Goal: Navigation & Orientation: Understand site structure

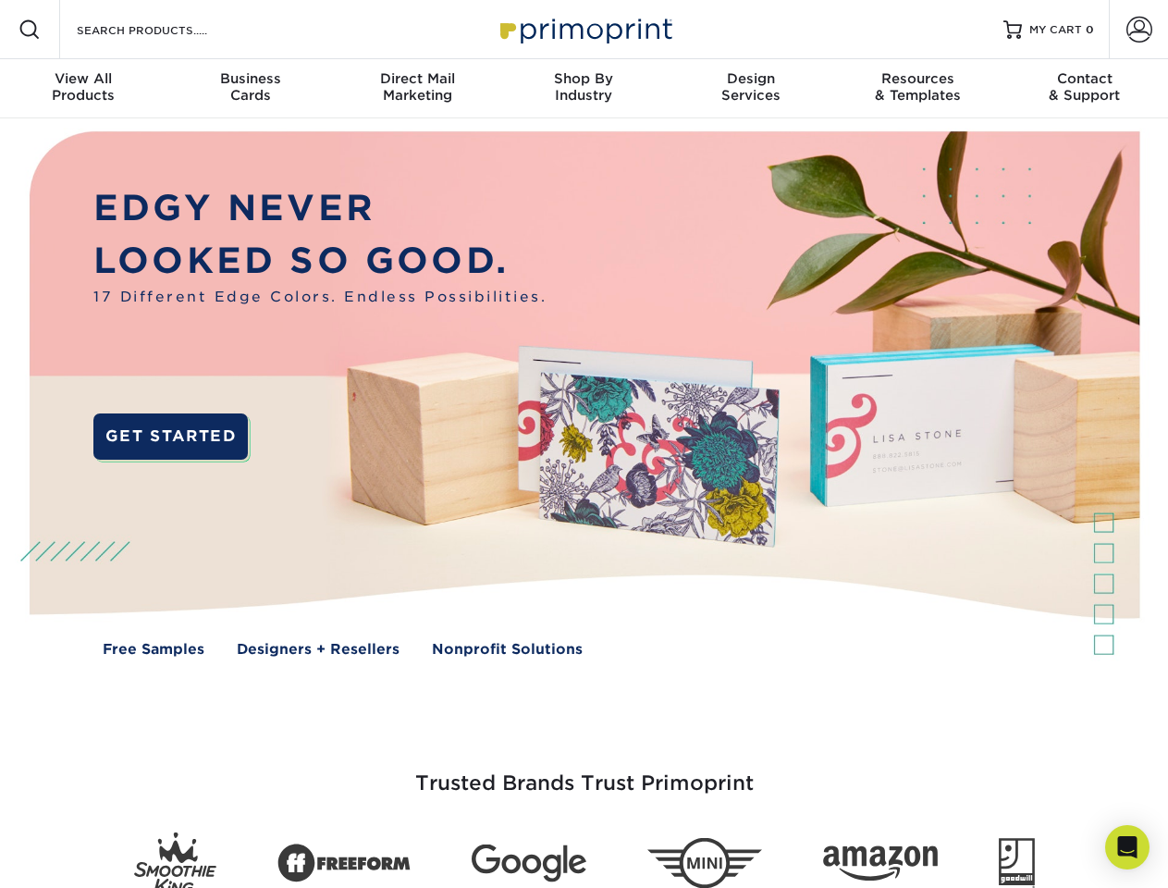
click at [584, 444] on img at bounding box center [584, 407] width 1156 height 578
click at [30, 30] on span at bounding box center [30, 30] width 22 height 22
click at [1139, 30] on span at bounding box center [1140, 30] width 26 height 26
click at [83, 89] on div "View All Products" at bounding box center [83, 86] width 167 height 33
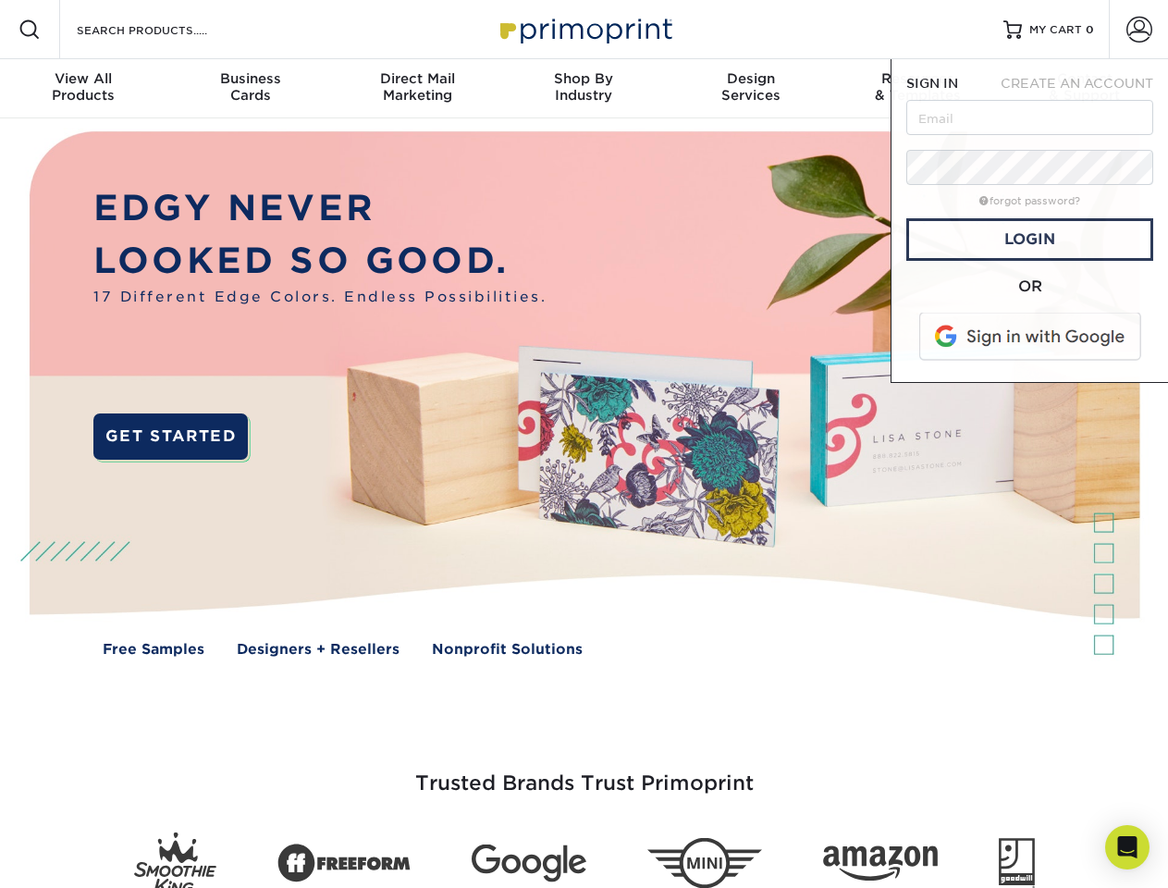
click at [250, 89] on div "Business Cards" at bounding box center [250, 86] width 167 height 33
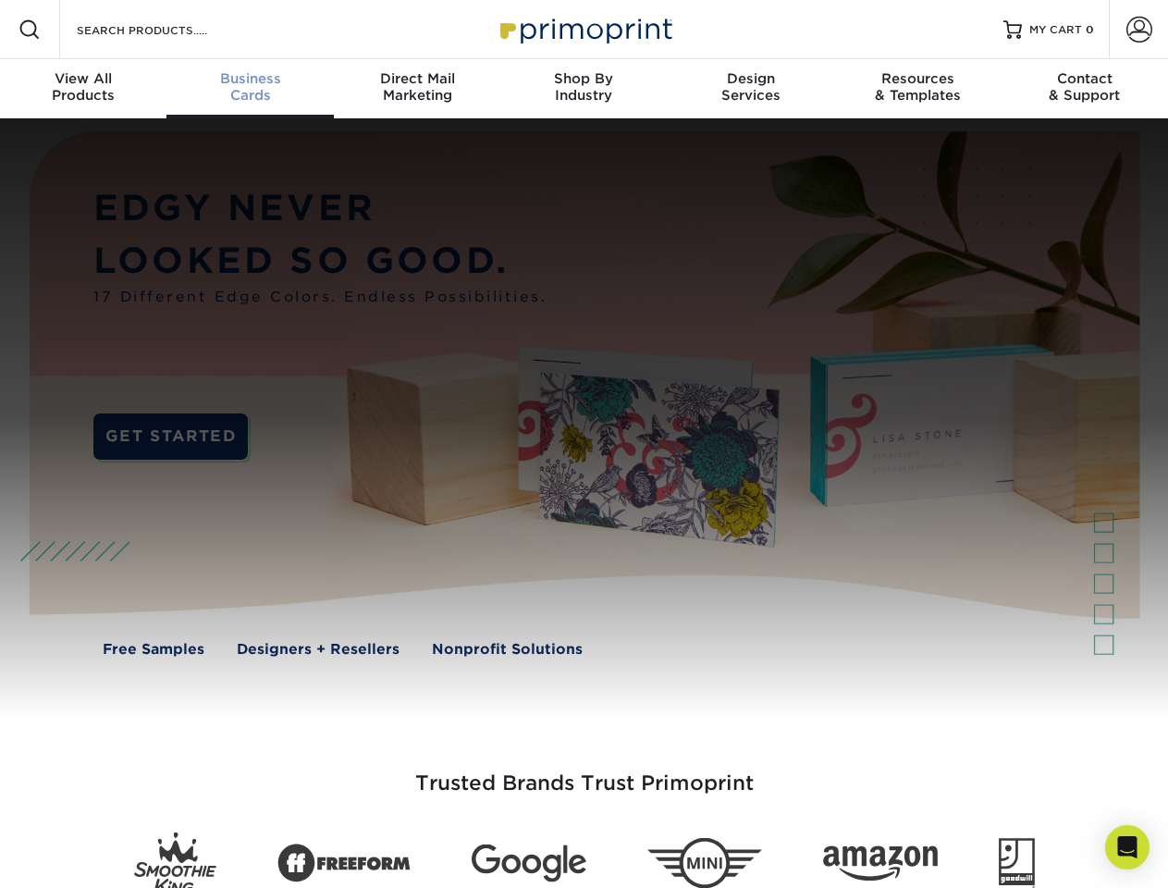
click at [417, 89] on div "Direct Mail Marketing" at bounding box center [417, 86] width 167 height 33
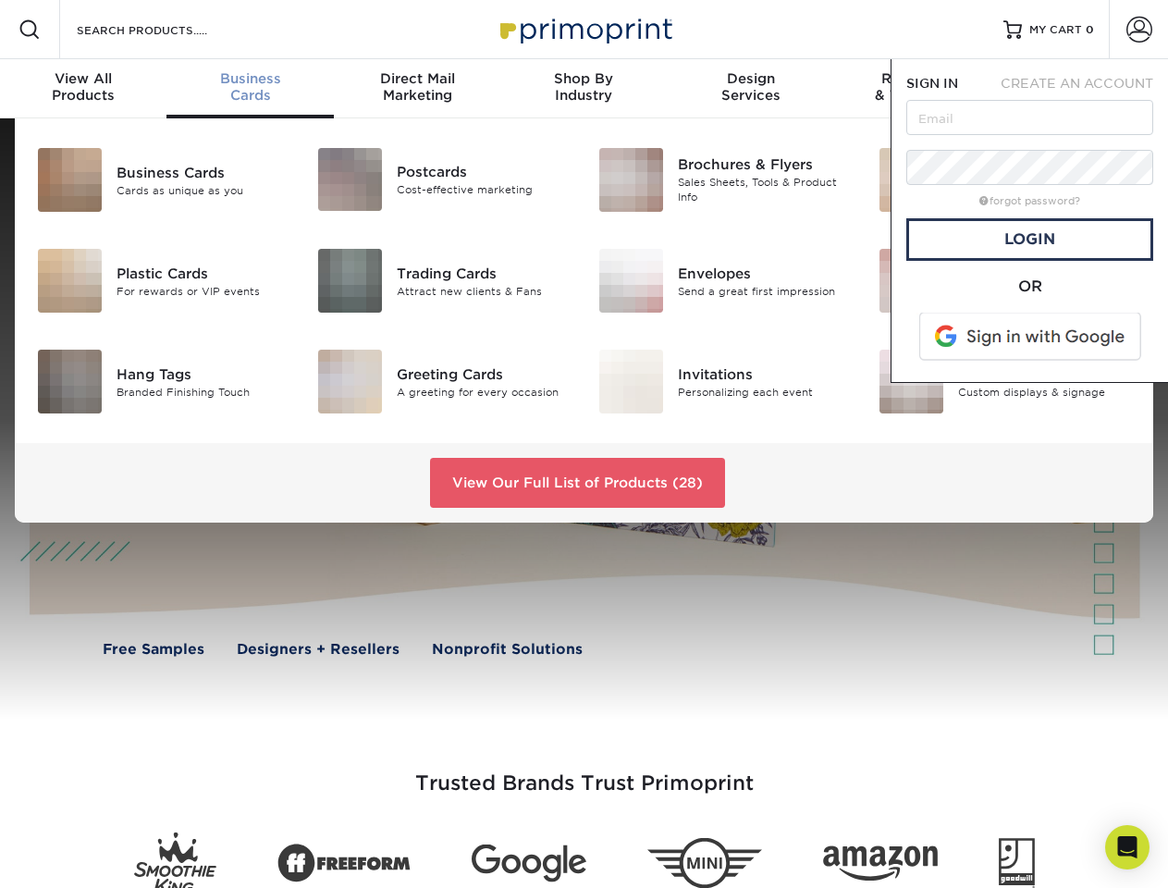
click at [584, 89] on div "Shop By Industry" at bounding box center [583, 86] width 167 height 33
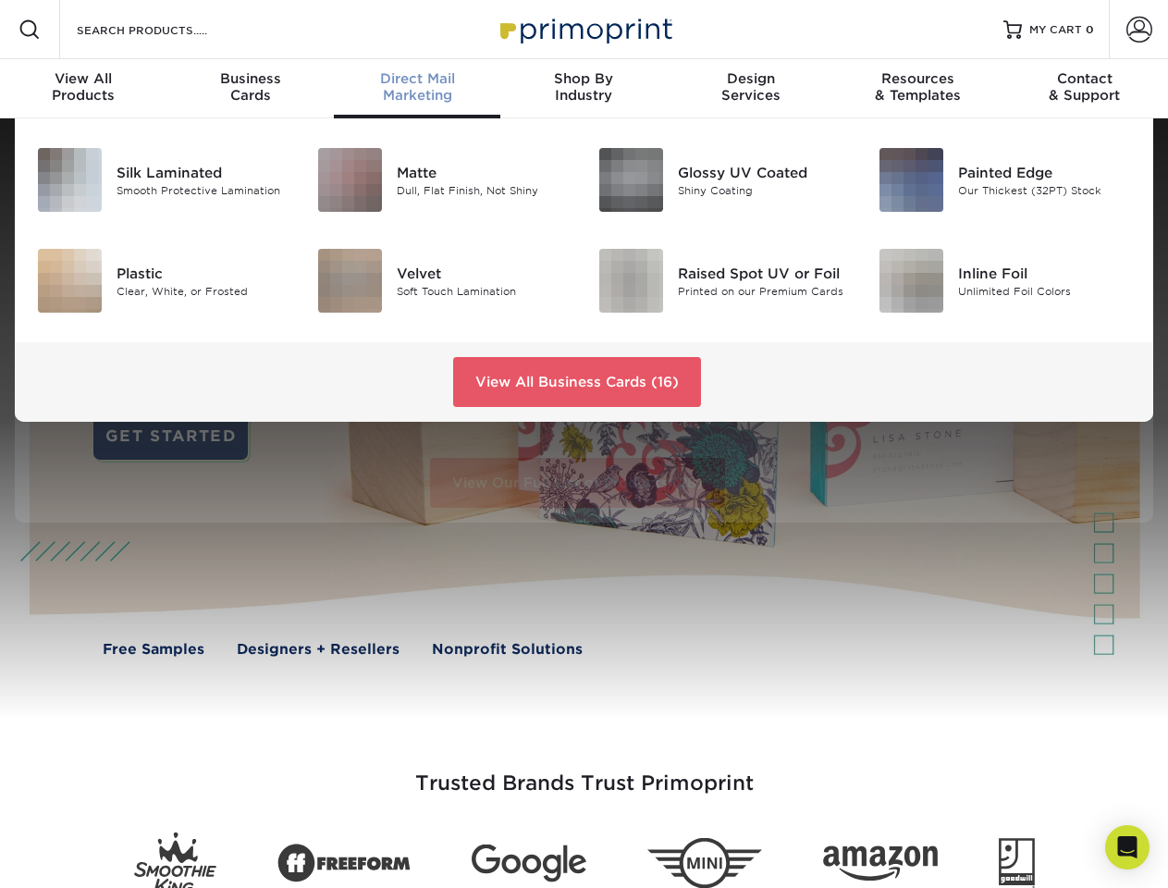
click at [751, 89] on div "Design Services" at bounding box center [751, 86] width 167 height 33
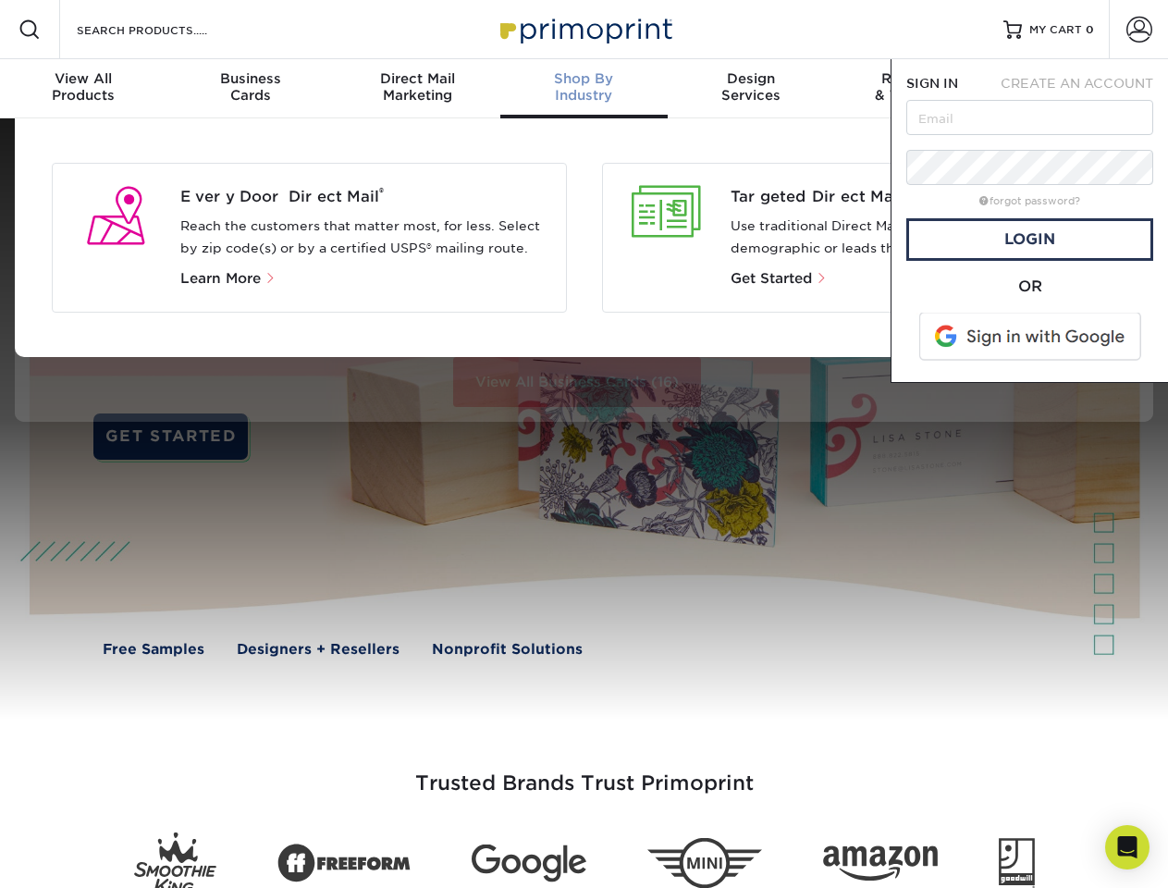
click at [918, 89] on span "SIGN IN" at bounding box center [933, 83] width 52 height 15
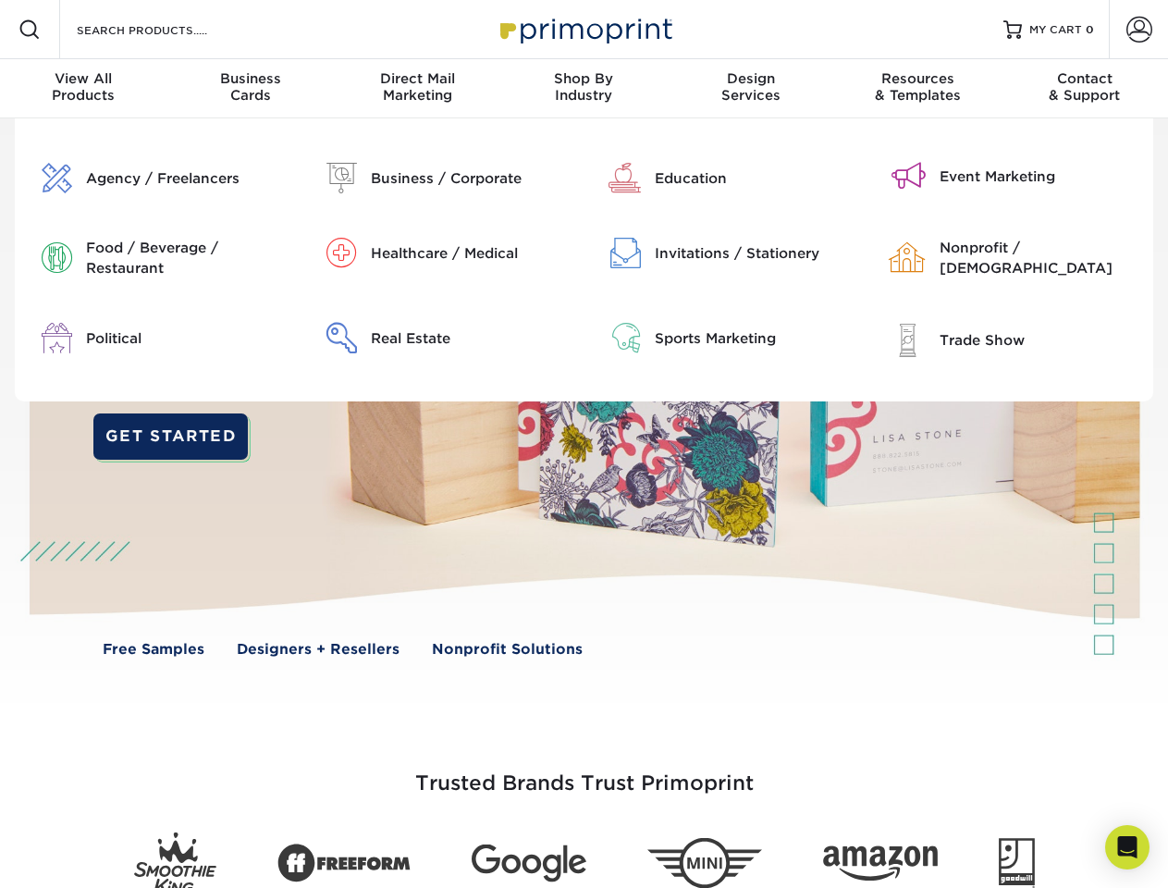
click at [1085, 89] on div "Contact & Support" at bounding box center [1085, 86] width 167 height 33
